Goal: Information Seeking & Learning: Find specific fact

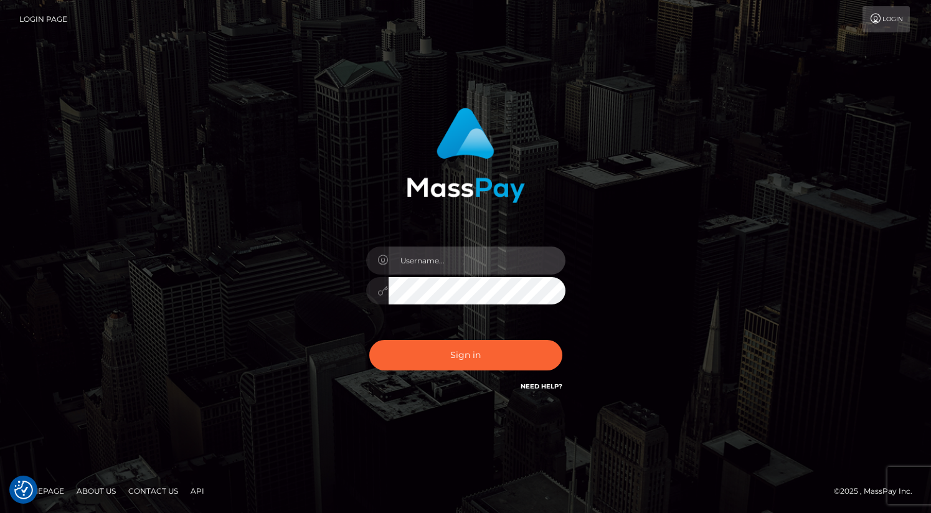
click at [458, 253] on input "text" at bounding box center [477, 261] width 177 height 28
type input "oli.fanvue"
click at [473, 257] on input "text" at bounding box center [477, 261] width 177 height 28
type input "oli.fanvue"
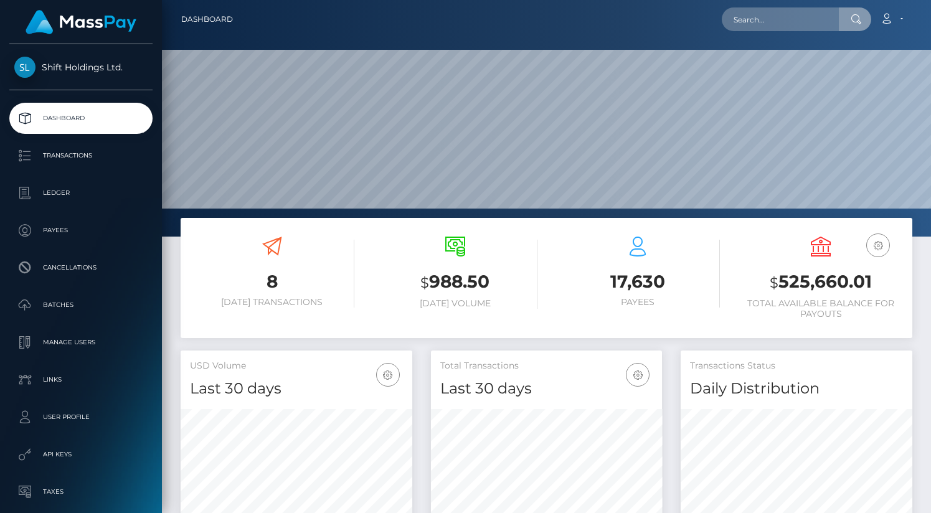
scroll to position [220, 232]
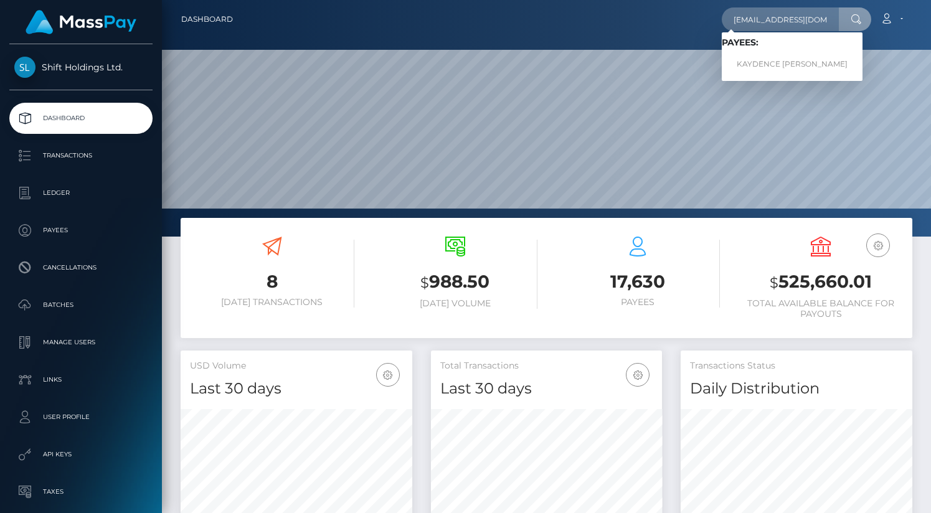
type input "[EMAIL_ADDRESS][DOMAIN_NAME]"
click at [753, 50] on span "Payees: KAYDENCE NEVAEH FLEWELL" at bounding box center [792, 56] width 141 height 39
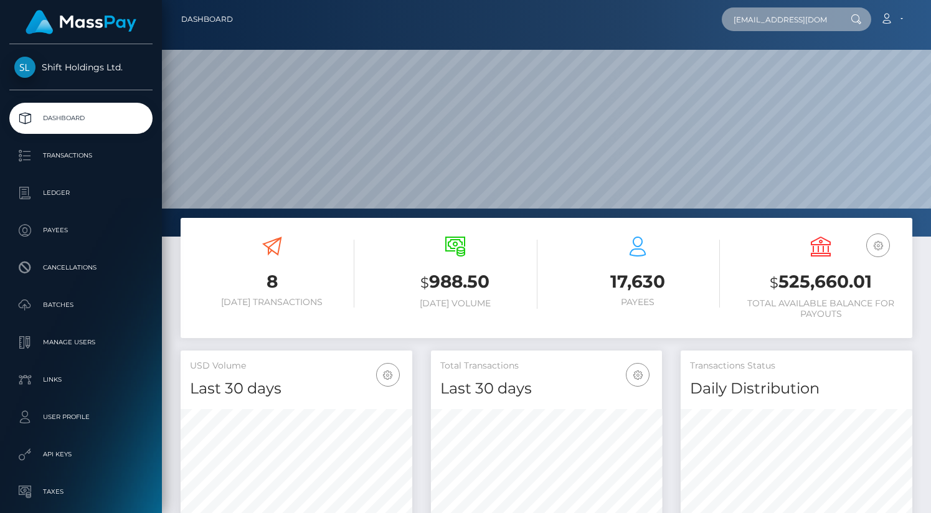
click at [781, 21] on input "flewellk@gmail.com" at bounding box center [780, 19] width 117 height 24
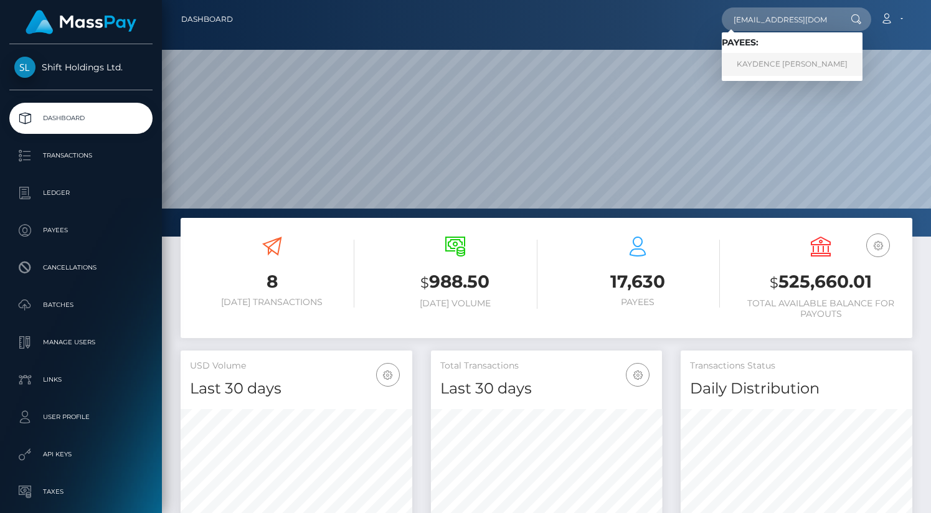
click at [773, 66] on link "KAYDENCE NEVAEH FLEWELL" at bounding box center [792, 64] width 141 height 23
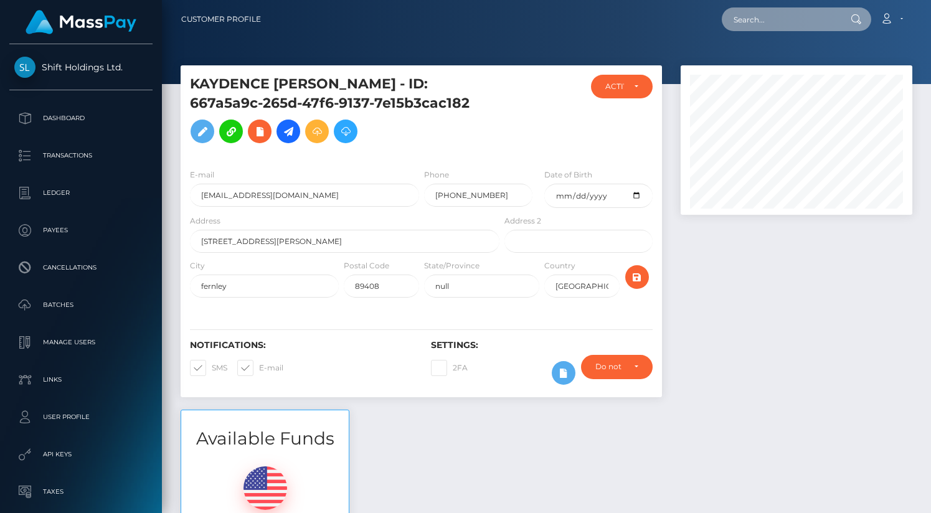
click at [780, 19] on input "text" at bounding box center [780, 19] width 117 height 24
paste input "[EMAIL_ADDRESS][DOMAIN_NAME]"
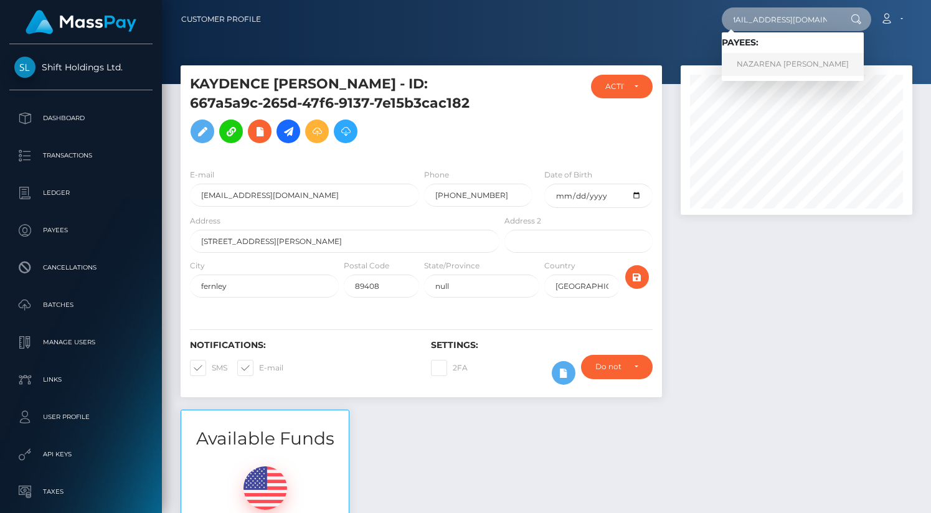
type input "nazarenaavm@gmail.com"
click at [778, 60] on link "NAZARENA CAROLINA TIGNANELLI CICERCHIA" at bounding box center [793, 64] width 142 height 23
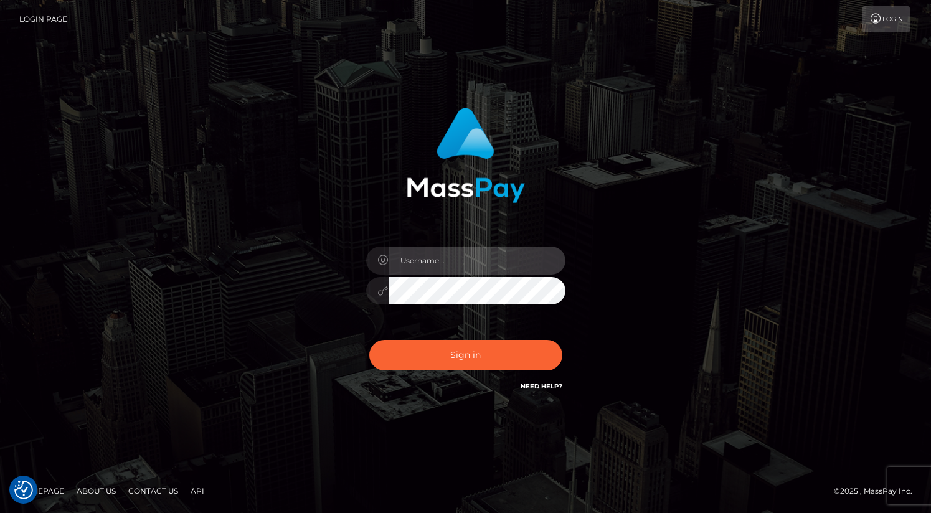
click at [490, 265] on input "text" at bounding box center [477, 261] width 177 height 28
type input "oli.fanvue"
click at [426, 255] on input "text" at bounding box center [477, 261] width 177 height 28
type input "oli.fanvue"
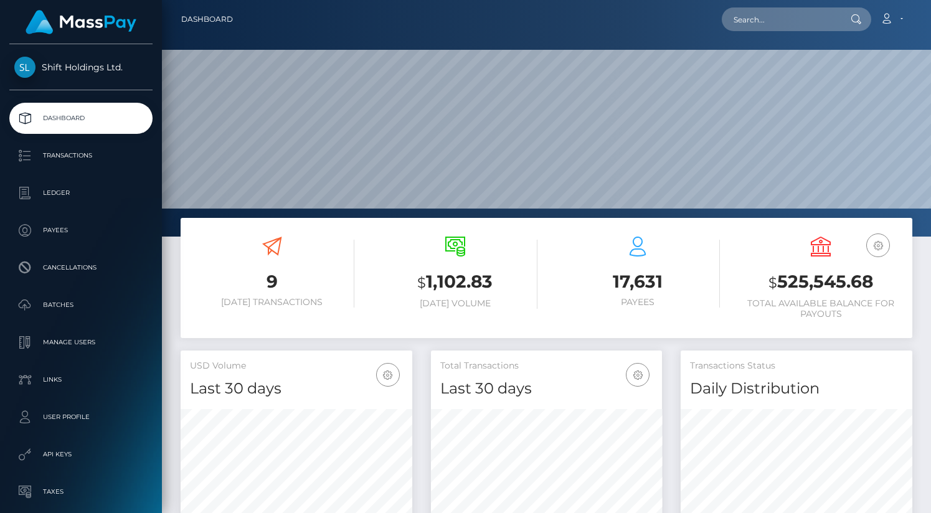
scroll to position [220, 232]
click at [772, 17] on input "text" at bounding box center [780, 19] width 117 height 24
paste input "cigmatari@gmail.com"
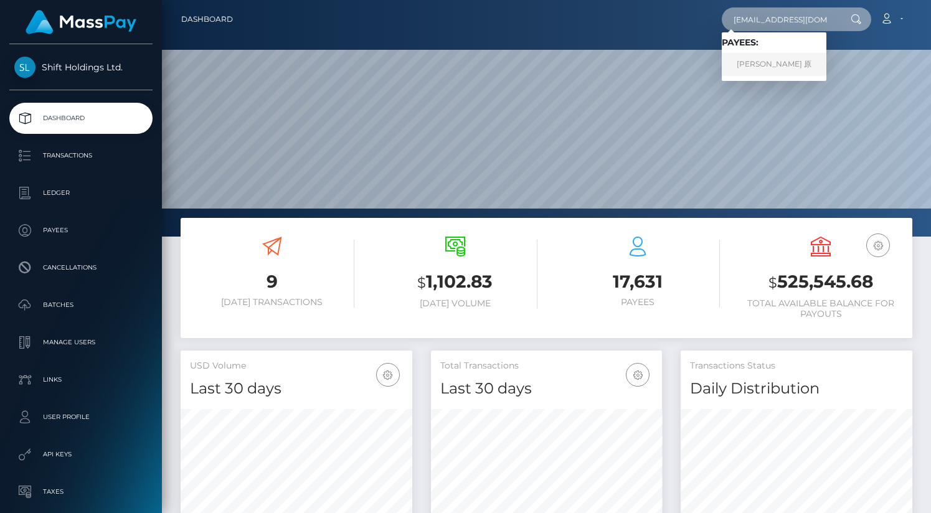
type input "cigmatari@gmail.com"
click at [767, 63] on link "佳 奈 小 原" at bounding box center [774, 64] width 105 height 23
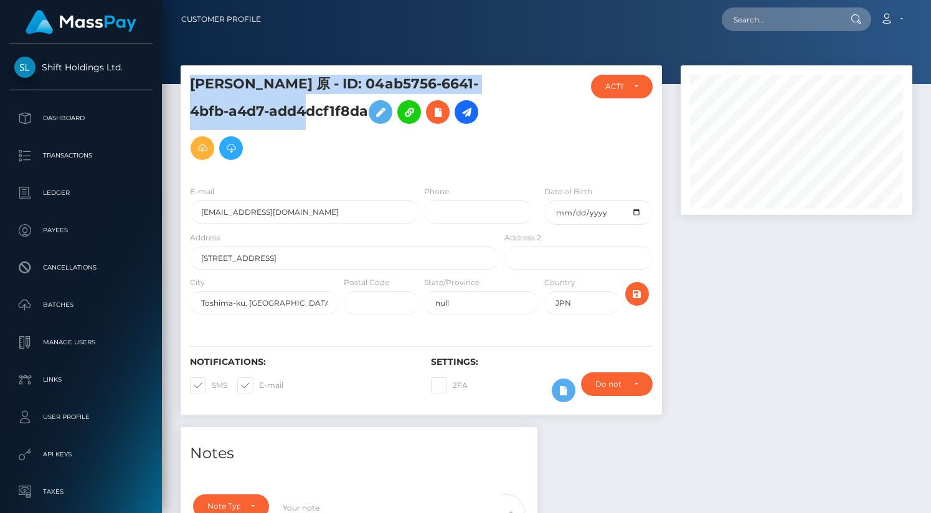
drag, startPoint x: 286, startPoint y: 111, endPoint x: 176, endPoint y: 83, distance: 113.0
click at [176, 83] on div "佳 奈 小 原 - ID: 04ab5756-6641-4bfb-a4d7-add4dcf1f8da CLOSED ACTIVE" at bounding box center [421, 246] width 500 height 362
copy h5 "佳 奈 小 原 - ID: 04ab5756-6641-4bfb-a4d7-add4dcf1f8da"
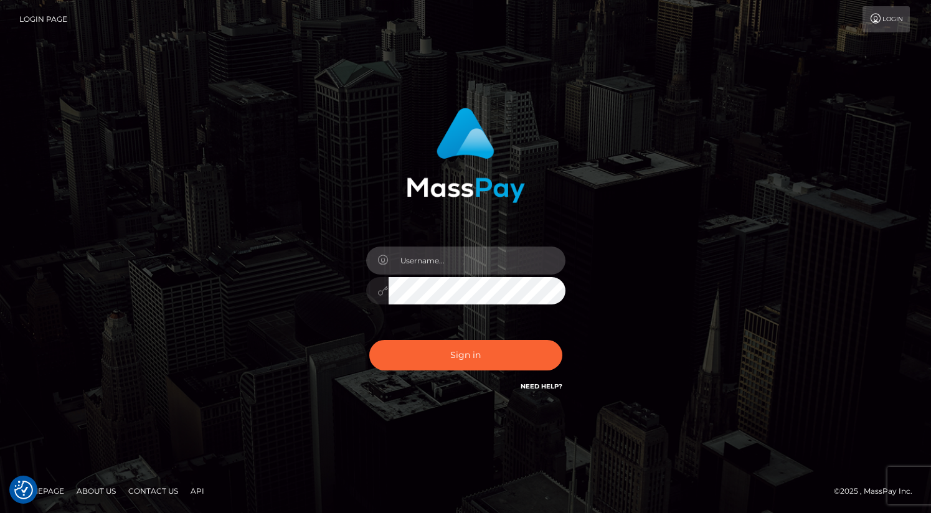
click at [462, 266] on input "text" at bounding box center [477, 261] width 177 height 28
type input "oli.fanvue"
click at [454, 268] on input "text" at bounding box center [477, 261] width 177 height 28
type input "oli.fanvue"
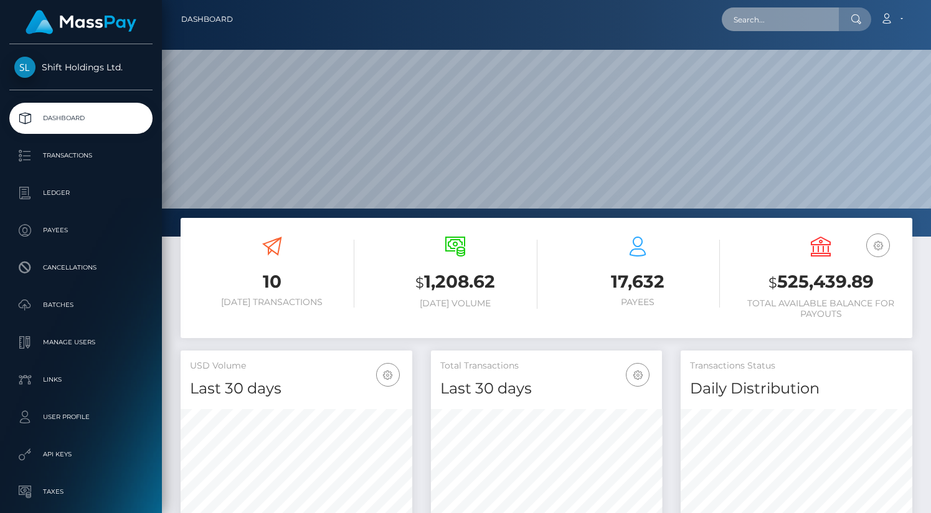
scroll to position [220, 232]
click at [770, 16] on input "text" at bounding box center [780, 19] width 117 height 24
paste input "16b0f648-6ad5-4ec3-a681-ad04bbea82d4 was"
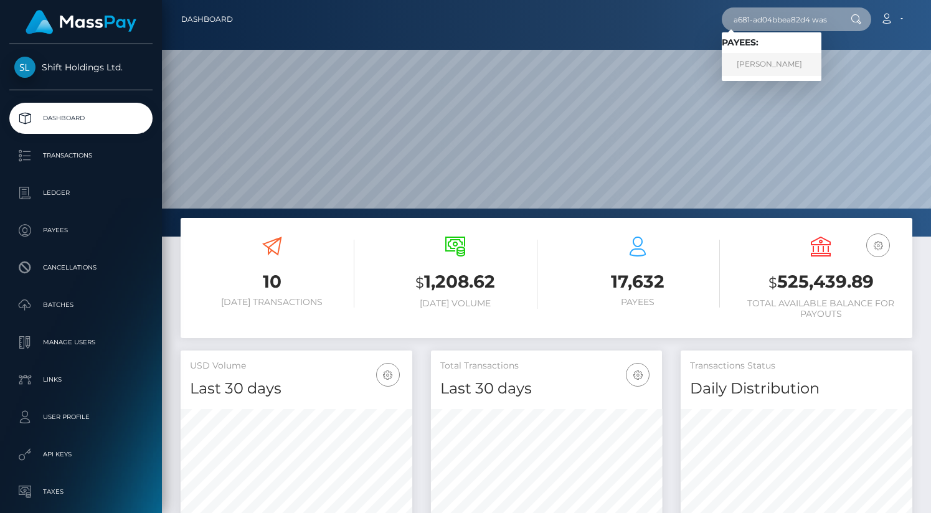
type input "16b0f648-6ad5-4ec3-a681-ad04bbea82d4 was"
click at [762, 65] on link "ISEBELLA M DAVIS" at bounding box center [772, 64] width 100 height 23
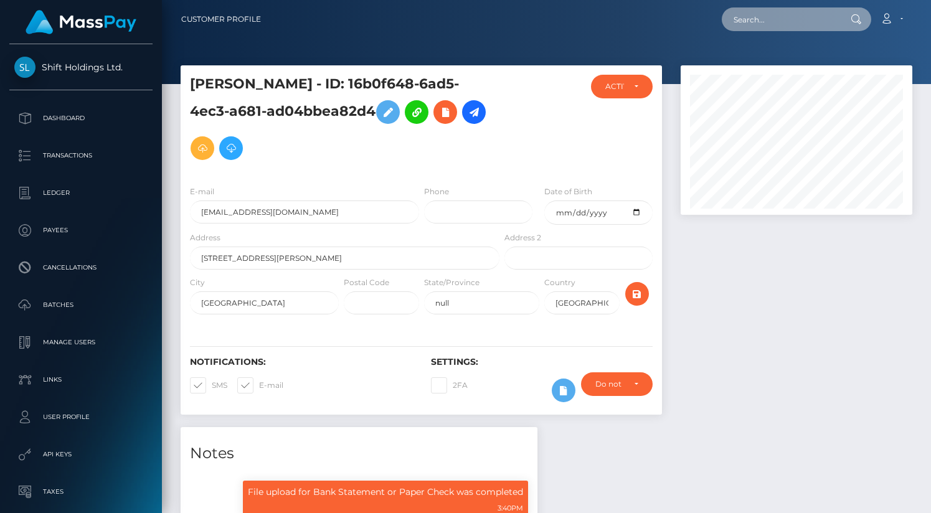
click at [785, 23] on input "text" at bounding box center [780, 19] width 117 height 24
paste input "100aa723-d712-43f2-a1e8-b16b0c155f13"
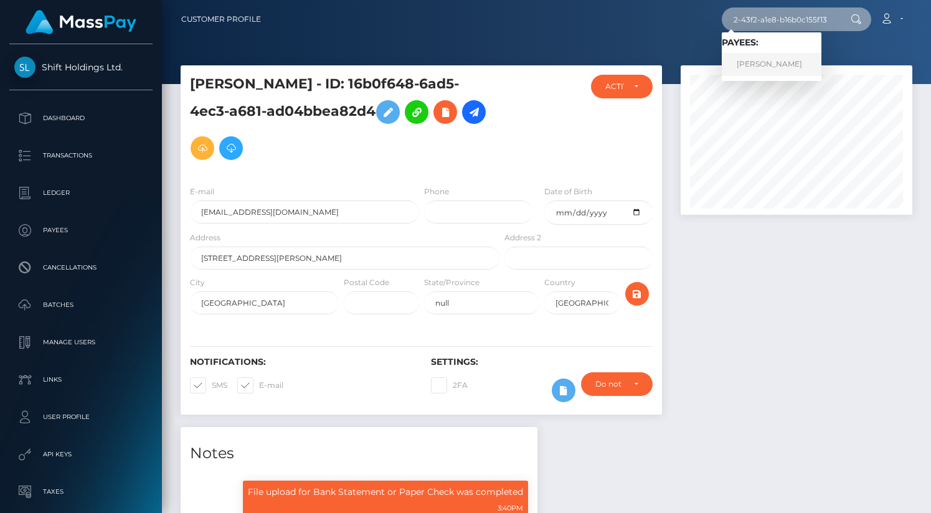
type input "100aa723-d712-43f2-a1e8-b16b0c155f13"
click at [798, 61] on link "ROCIO RODRIGUEZ" at bounding box center [772, 64] width 100 height 23
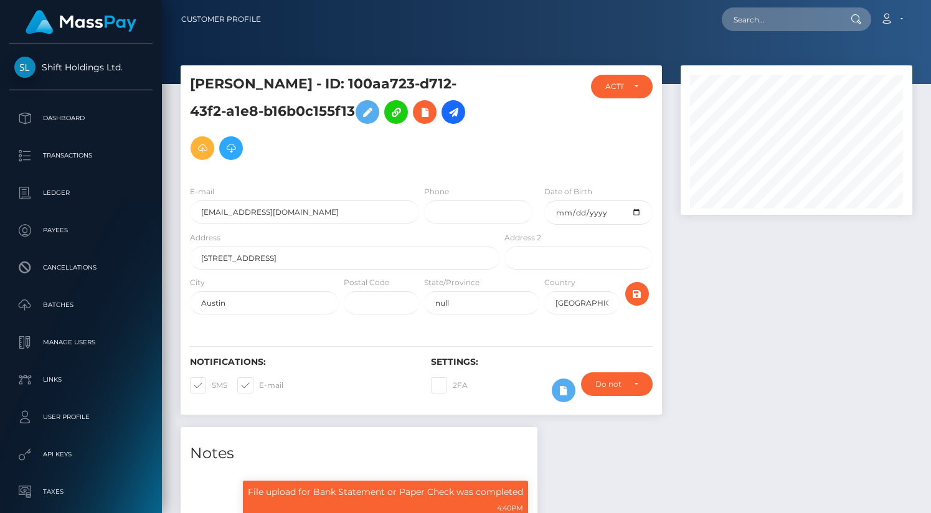
scroll to position [149, 232]
click at [362, 207] on input "victoriaashforddmm2@gmail.com" at bounding box center [304, 212] width 229 height 23
click at [667, 145] on div "ROCIO RODRIGUEZ - ID: 100aa723-d712-43f2-a1e8-b16b0c155f13 CLOSED ACTIVE" at bounding box center [421, 246] width 500 height 362
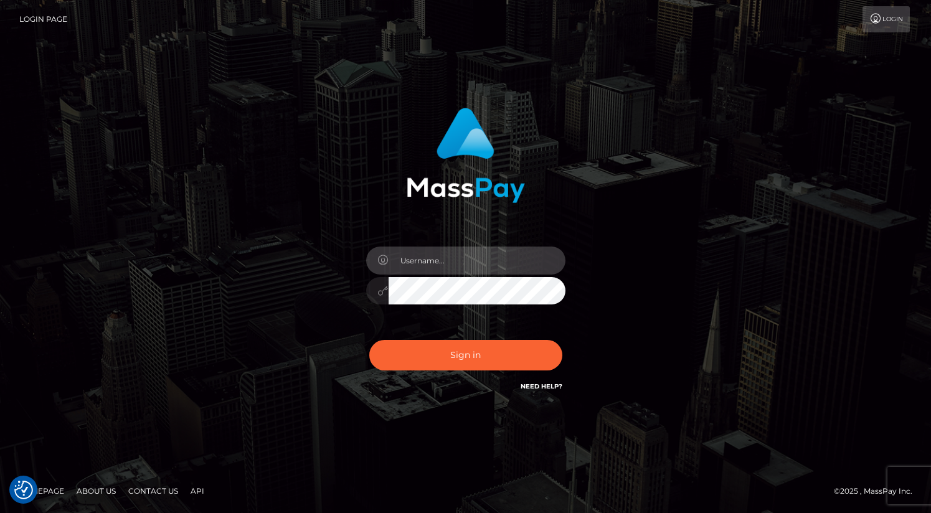
click at [442, 260] on input "text" at bounding box center [477, 261] width 177 height 28
type input "oli.fanvue"
click at [443, 262] on input "text" at bounding box center [477, 261] width 177 height 28
type input "oli.fanvue"
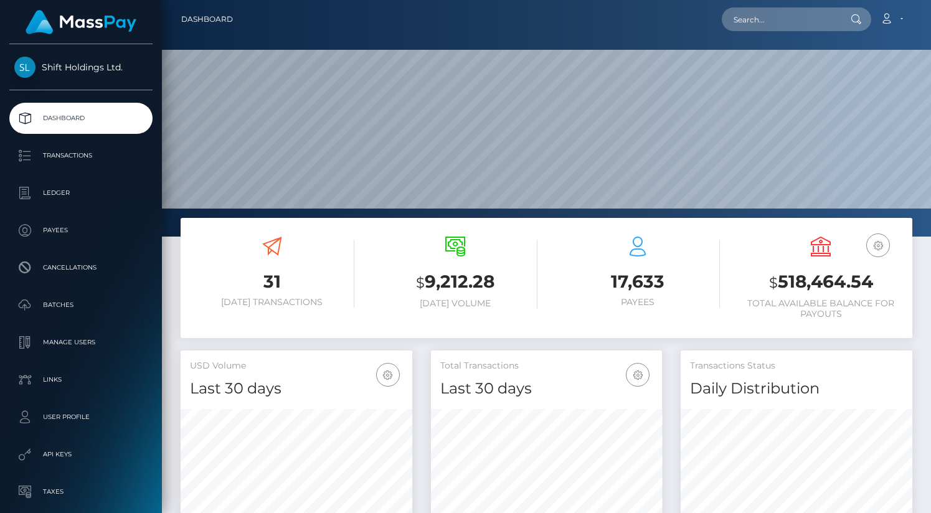
scroll to position [220, 232]
click at [766, 29] on input "text" at bounding box center [780, 19] width 117 height 24
paste input "[EMAIL_ADDRESS][DOMAIN_NAME]"
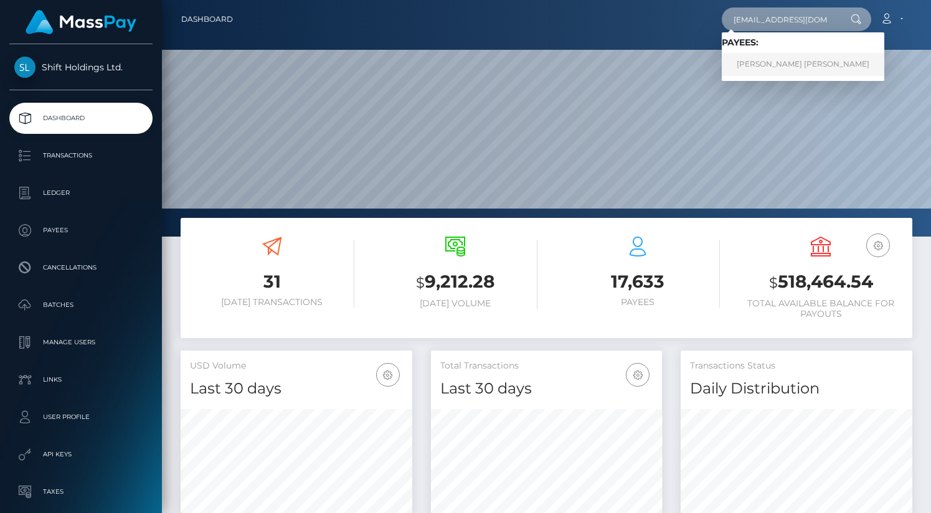
type input "[EMAIL_ADDRESS][DOMAIN_NAME]"
click at [768, 67] on link "[PERSON_NAME] [PERSON_NAME]" at bounding box center [803, 64] width 163 height 23
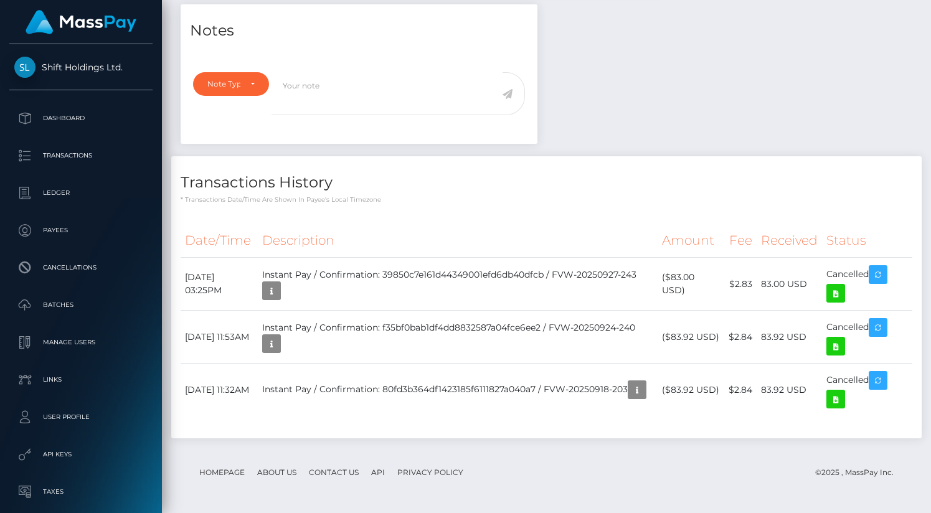
scroll to position [149, 232]
click at [843, 296] on icon at bounding box center [835, 294] width 15 height 16
